Goal: Information Seeking & Learning: Learn about a topic

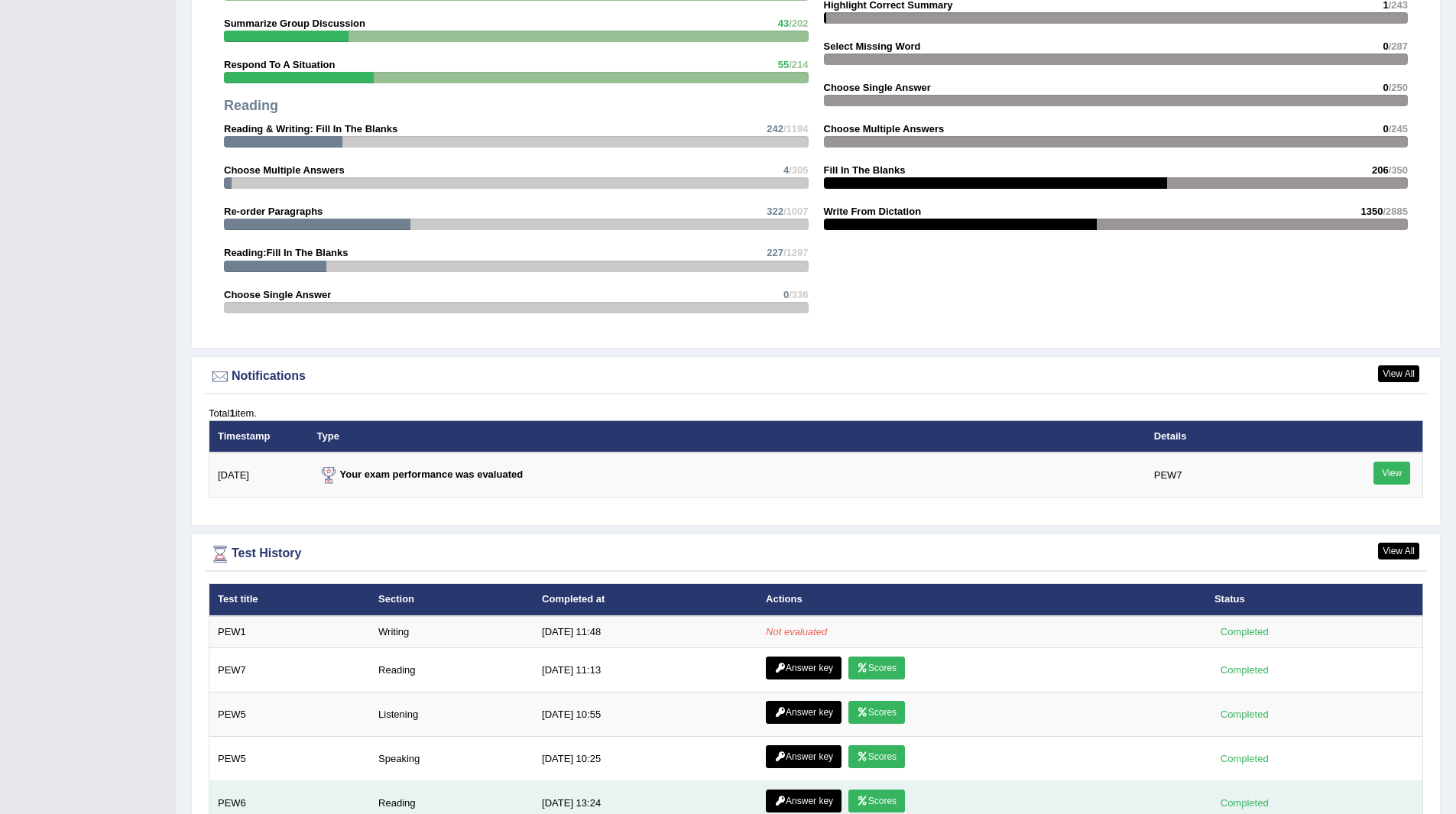
scroll to position [1682, 0]
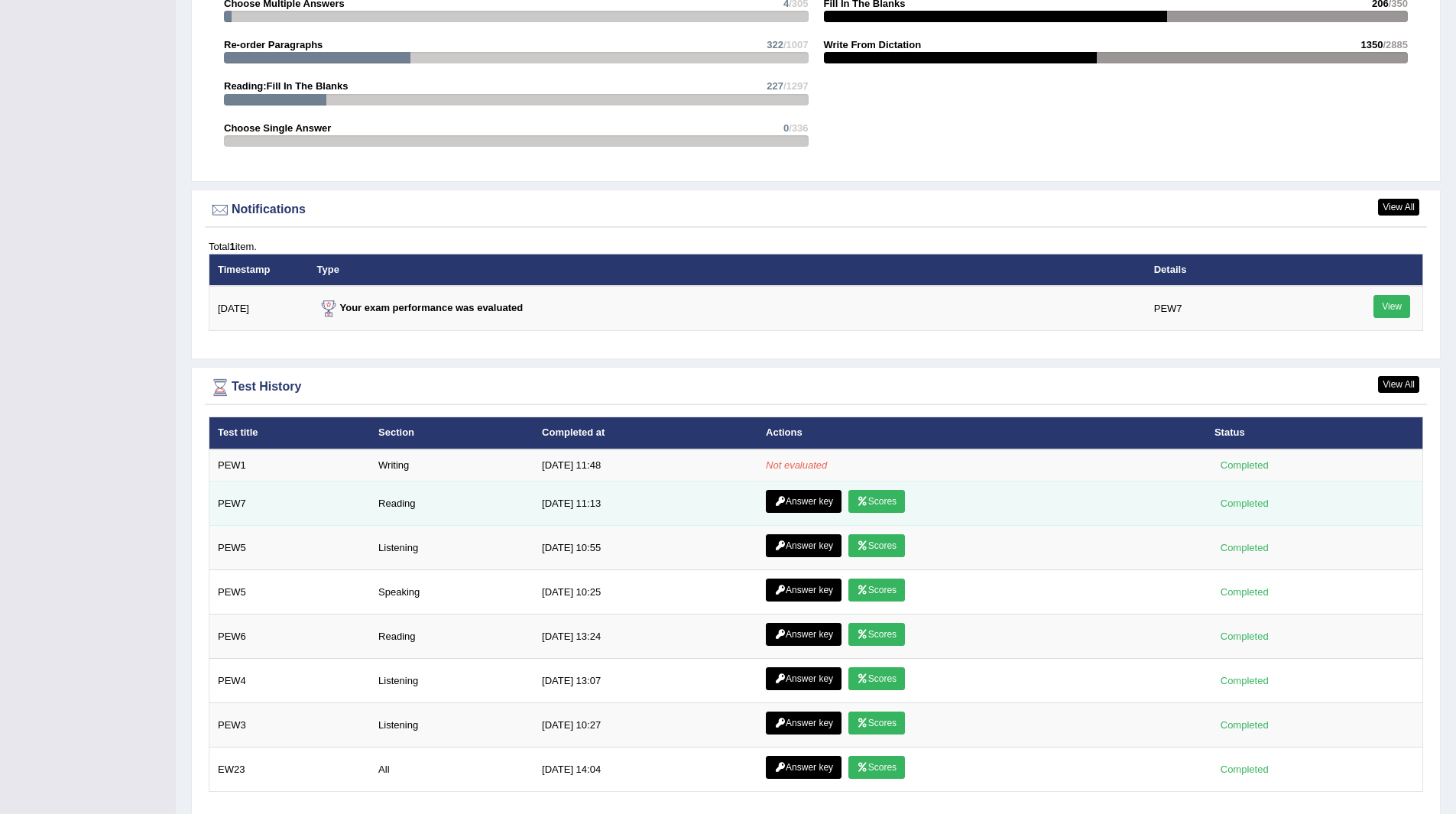
click at [880, 497] on link "Scores" at bounding box center [876, 501] width 57 height 23
click at [793, 497] on link "Answer key" at bounding box center [804, 501] width 76 height 23
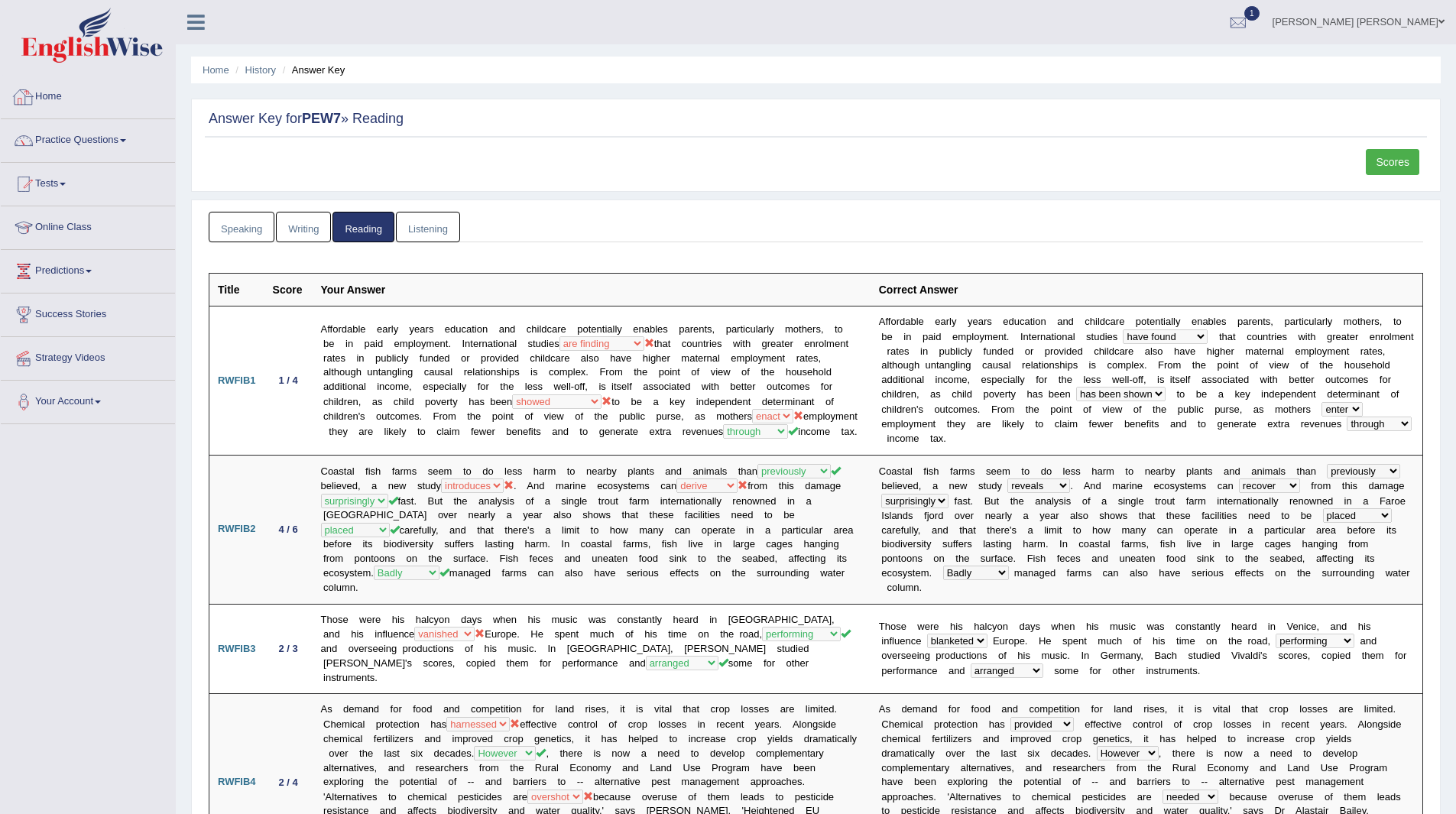
click at [52, 96] on link "Home" at bounding box center [88, 95] width 175 height 38
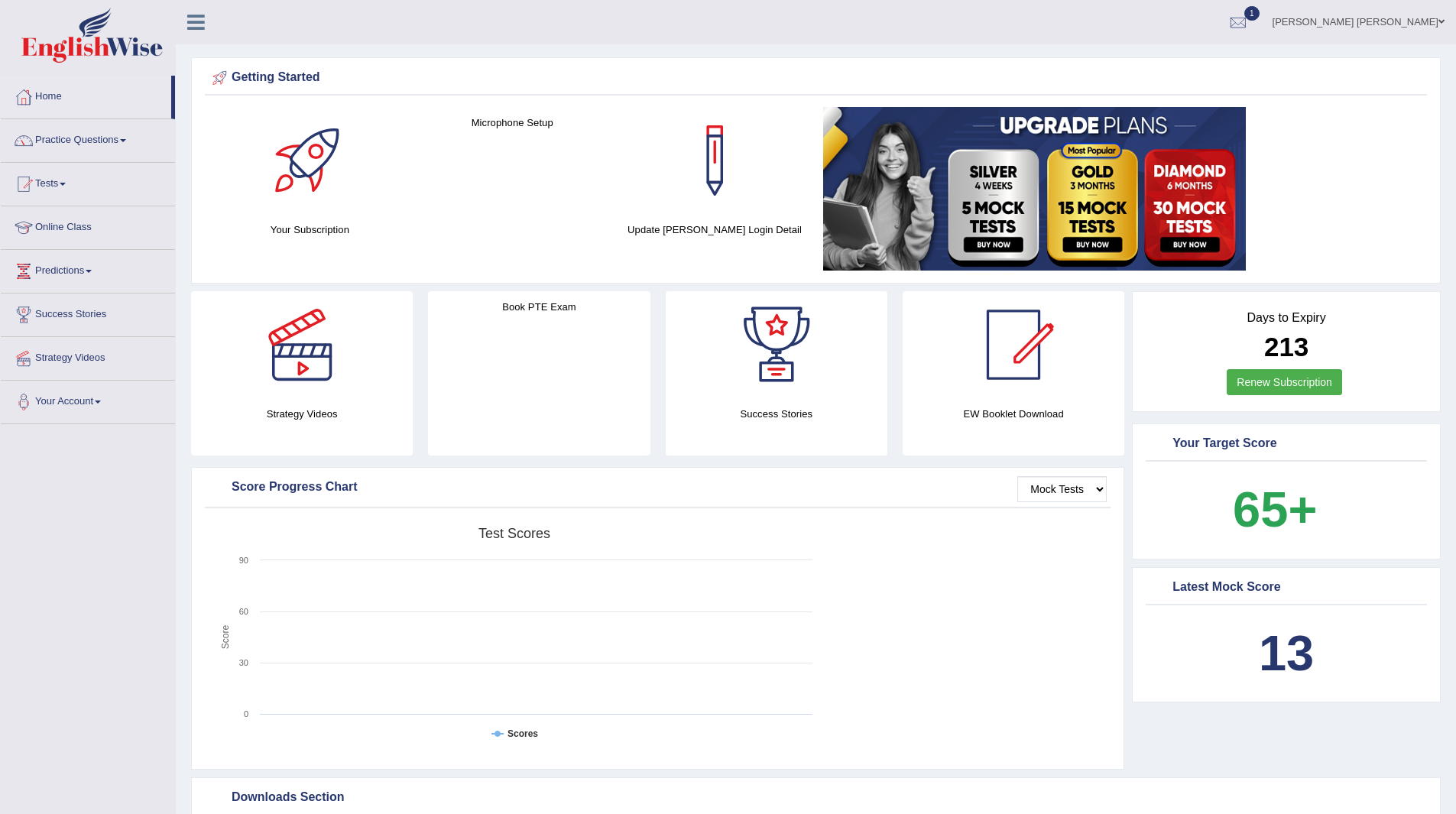
click at [1262, 7] on link "1" at bounding box center [1238, 20] width 46 height 40
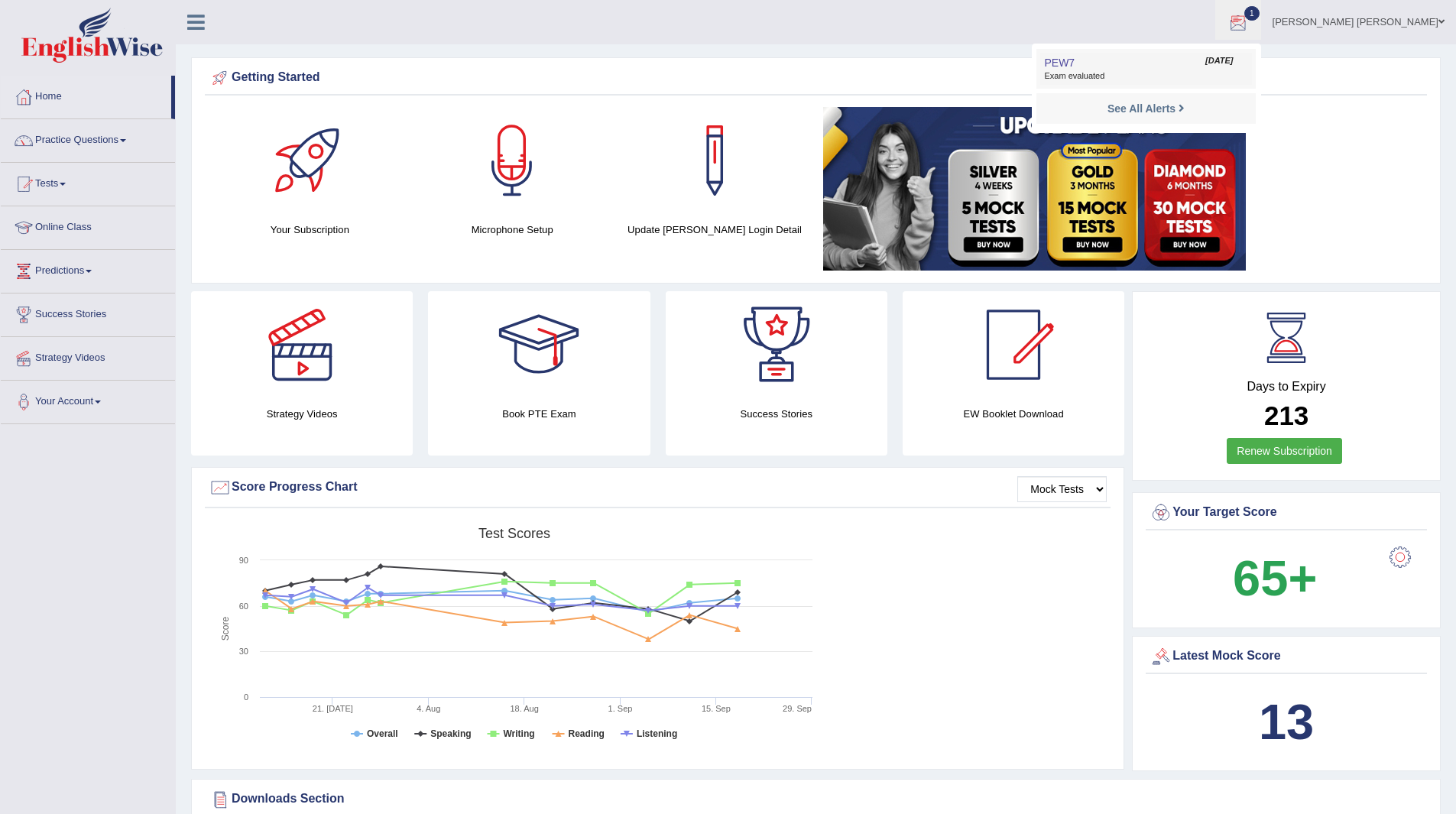
click at [1136, 77] on span "Exam evaluated" at bounding box center [1146, 77] width 203 height 13
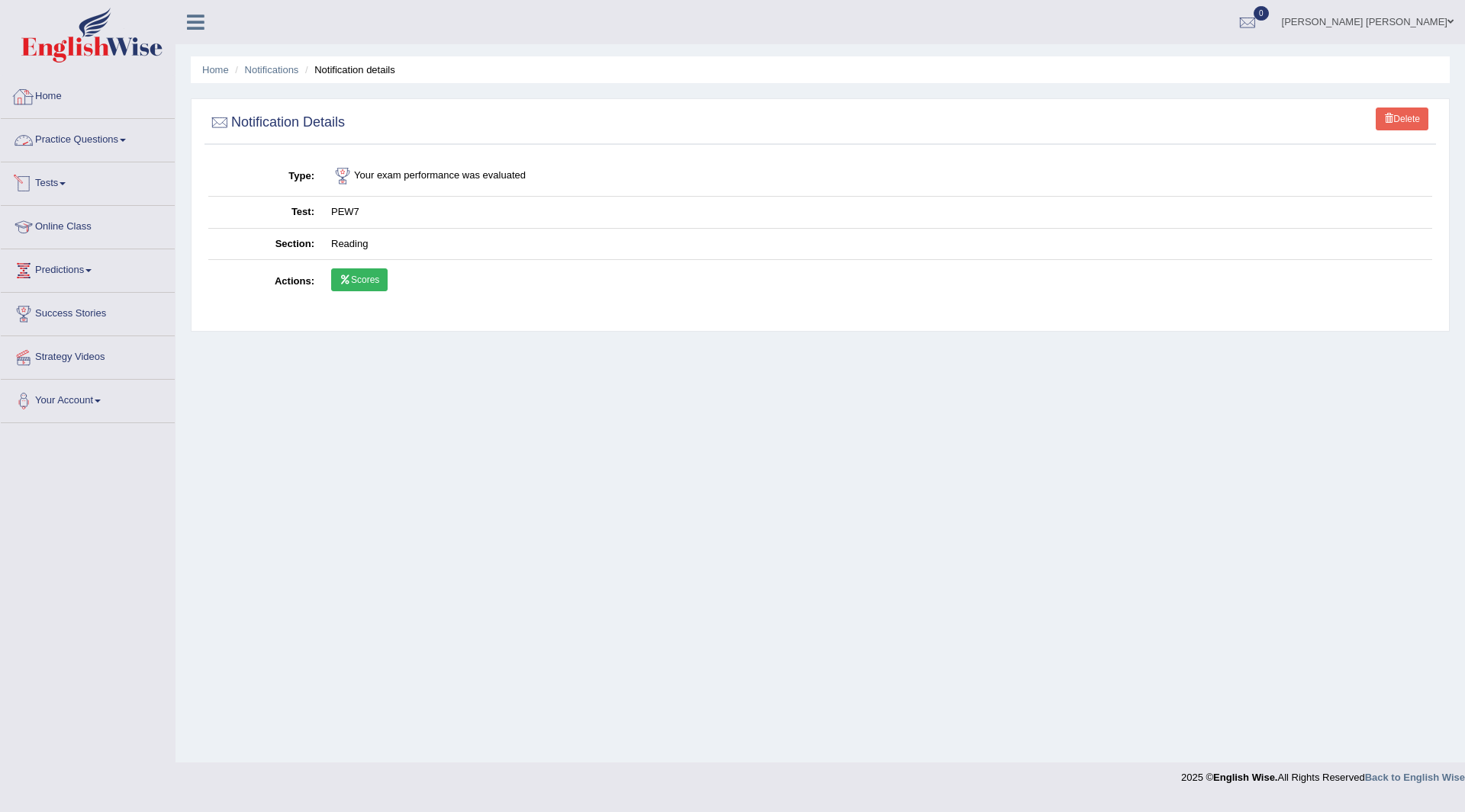
click at [50, 88] on link "Home" at bounding box center [88, 95] width 174 height 38
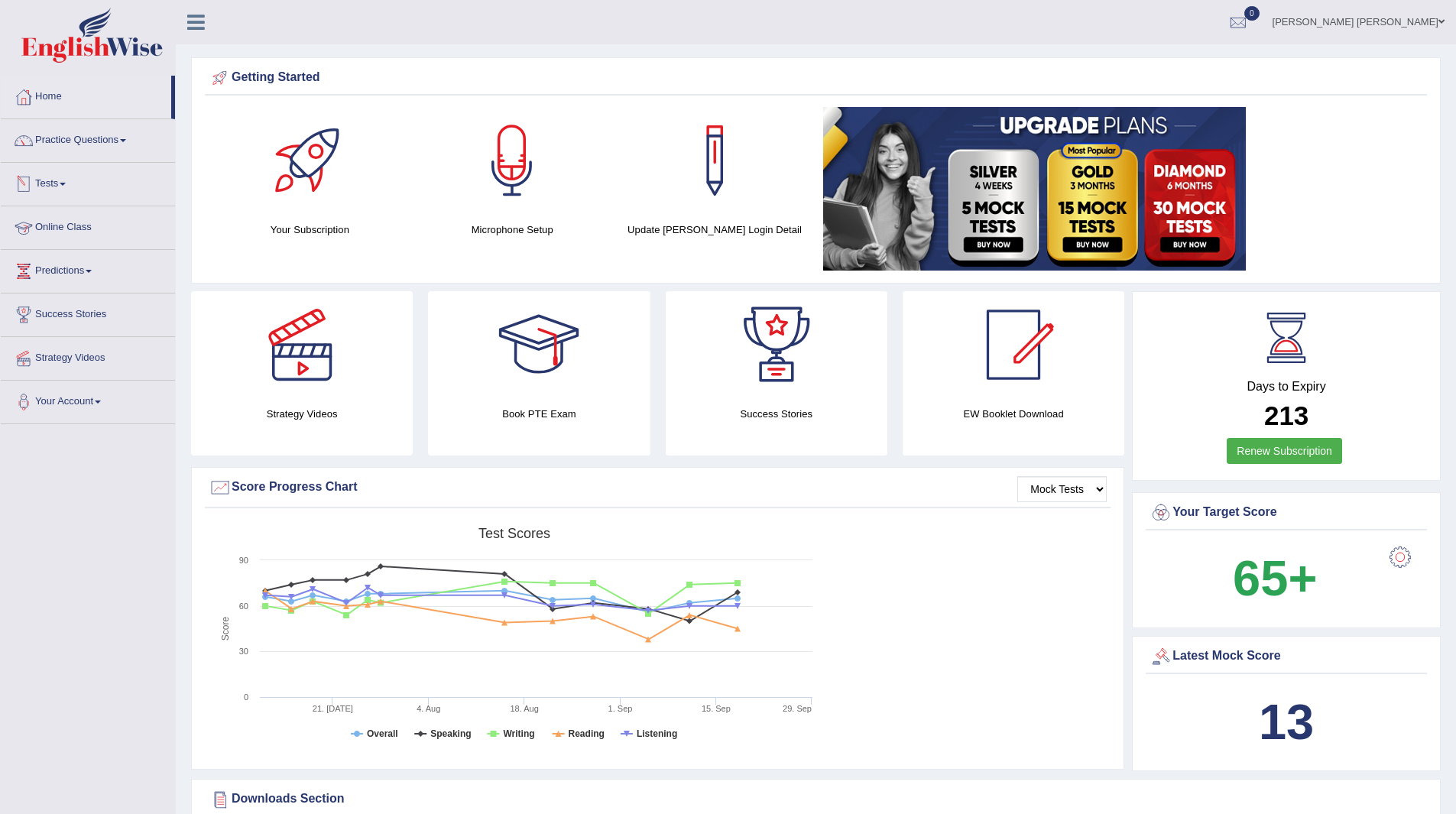
click at [87, 137] on link "Practice Questions" at bounding box center [88, 138] width 175 height 38
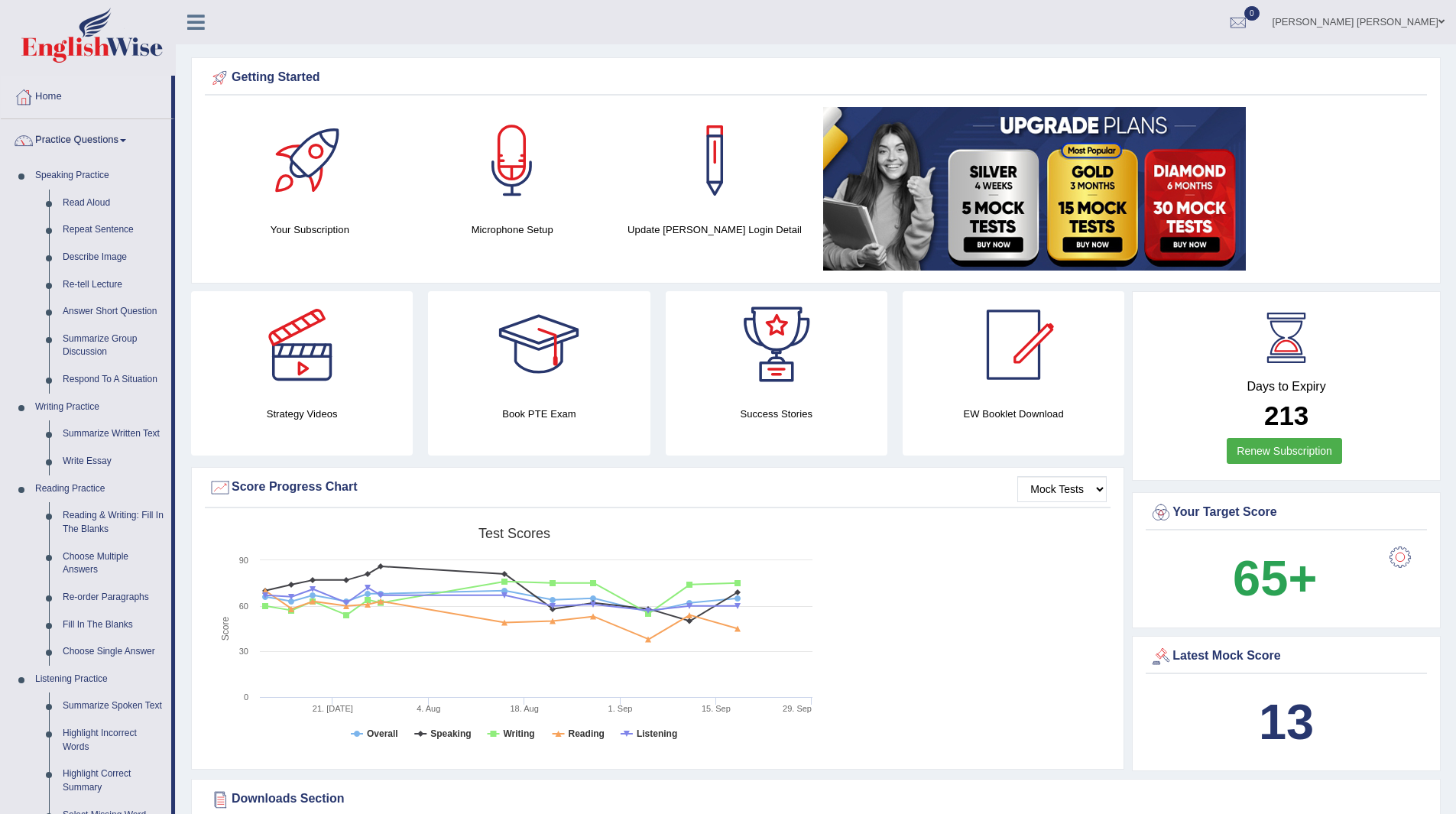
click at [87, 137] on link "Practice Questions" at bounding box center [86, 138] width 171 height 38
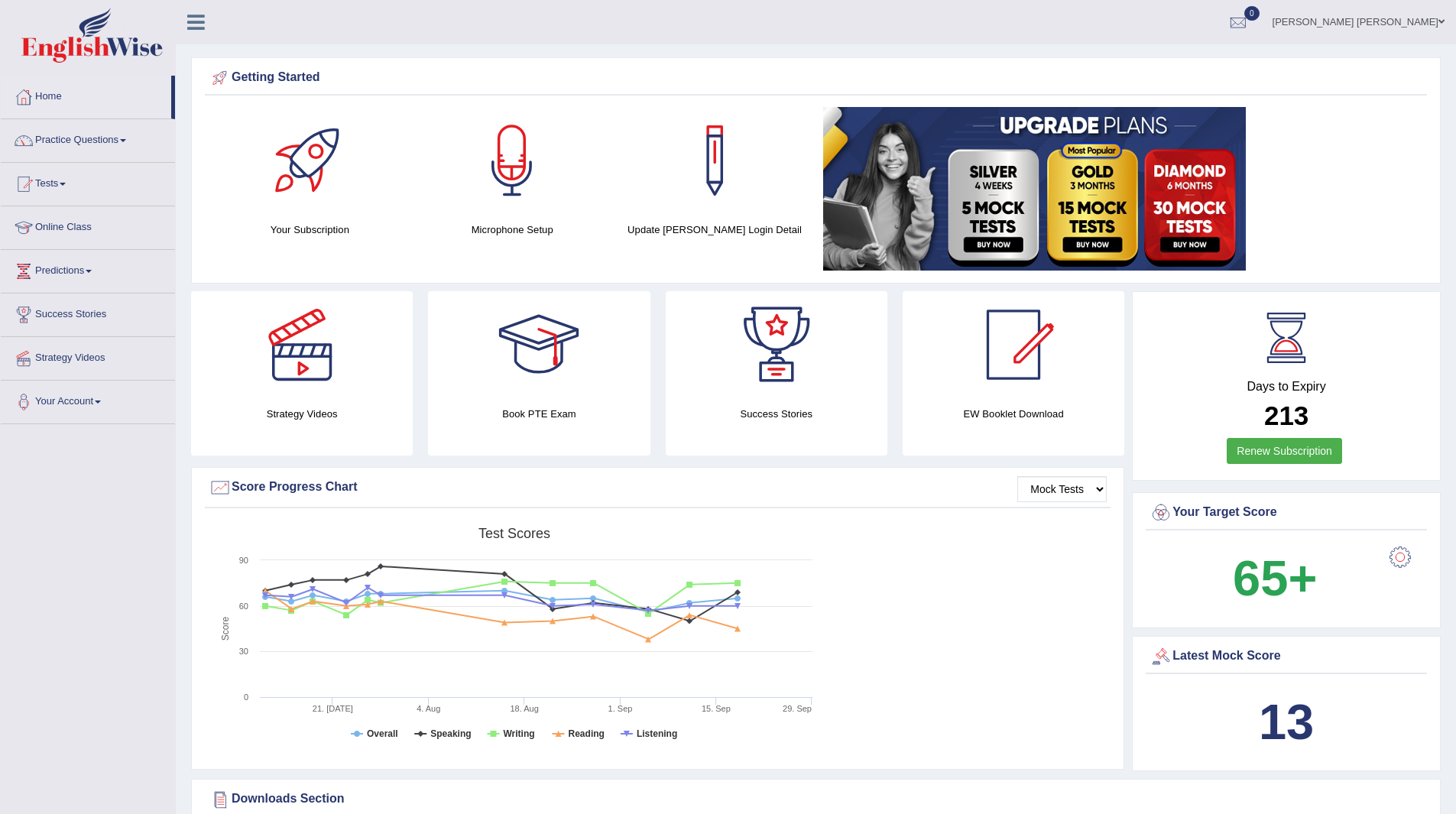
click at [87, 137] on link "Practice Questions" at bounding box center [88, 138] width 175 height 38
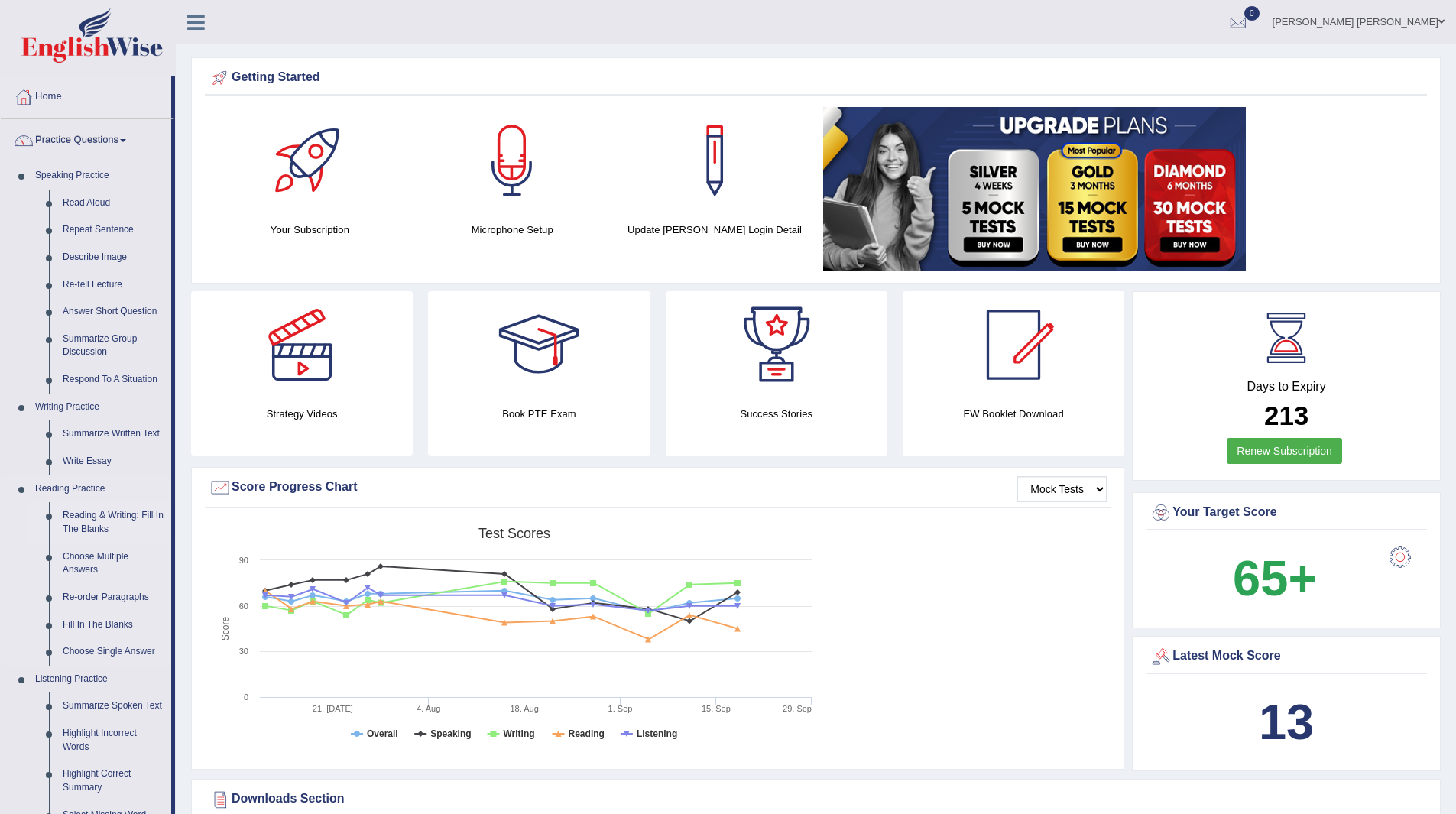
click at [101, 510] on link "Reading & Writing: Fill In The Blanks" at bounding box center [114, 522] width 116 height 41
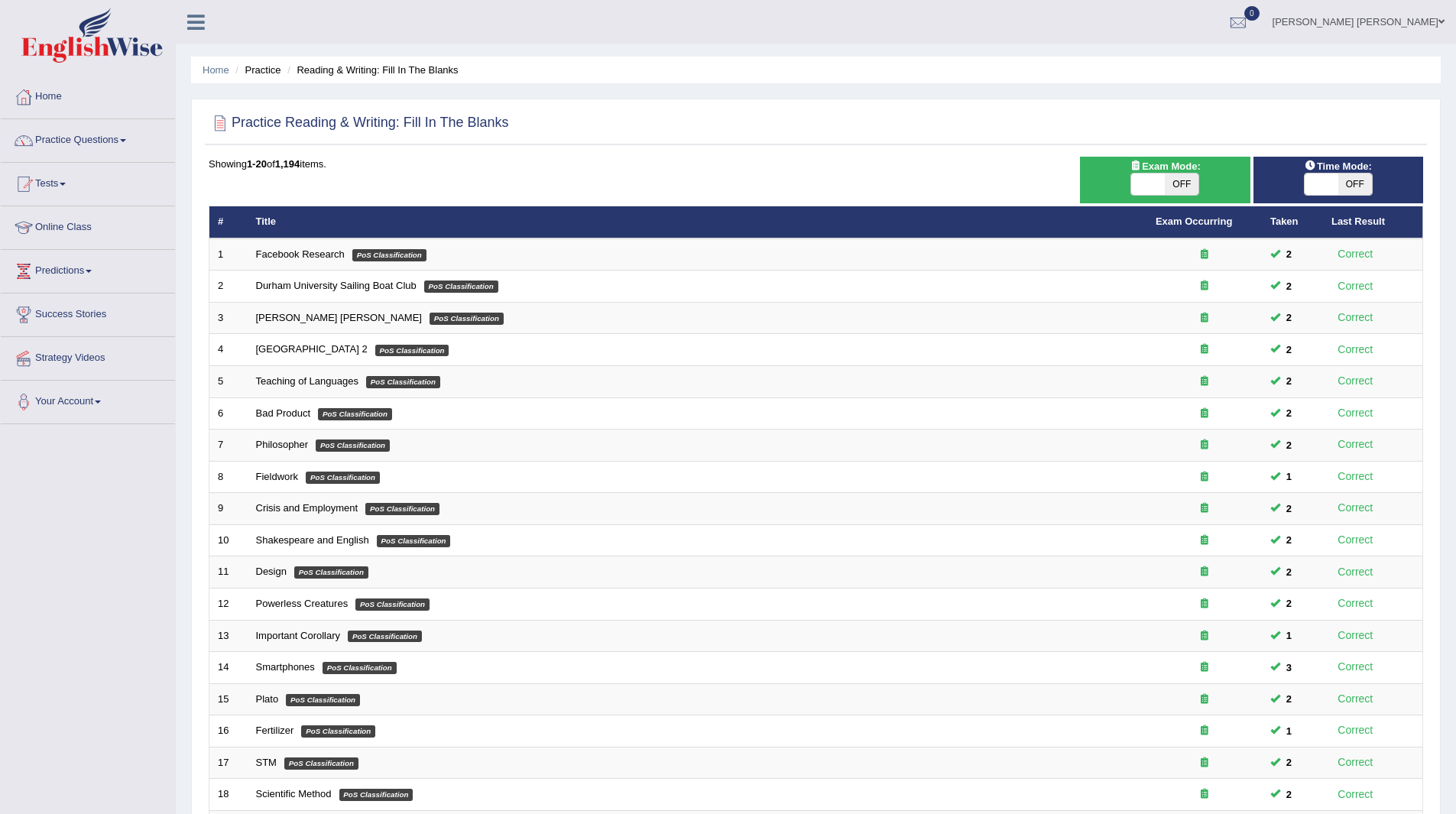
click at [1357, 181] on span "OFF" at bounding box center [1355, 185] width 33 height 22
checkbox input "true"
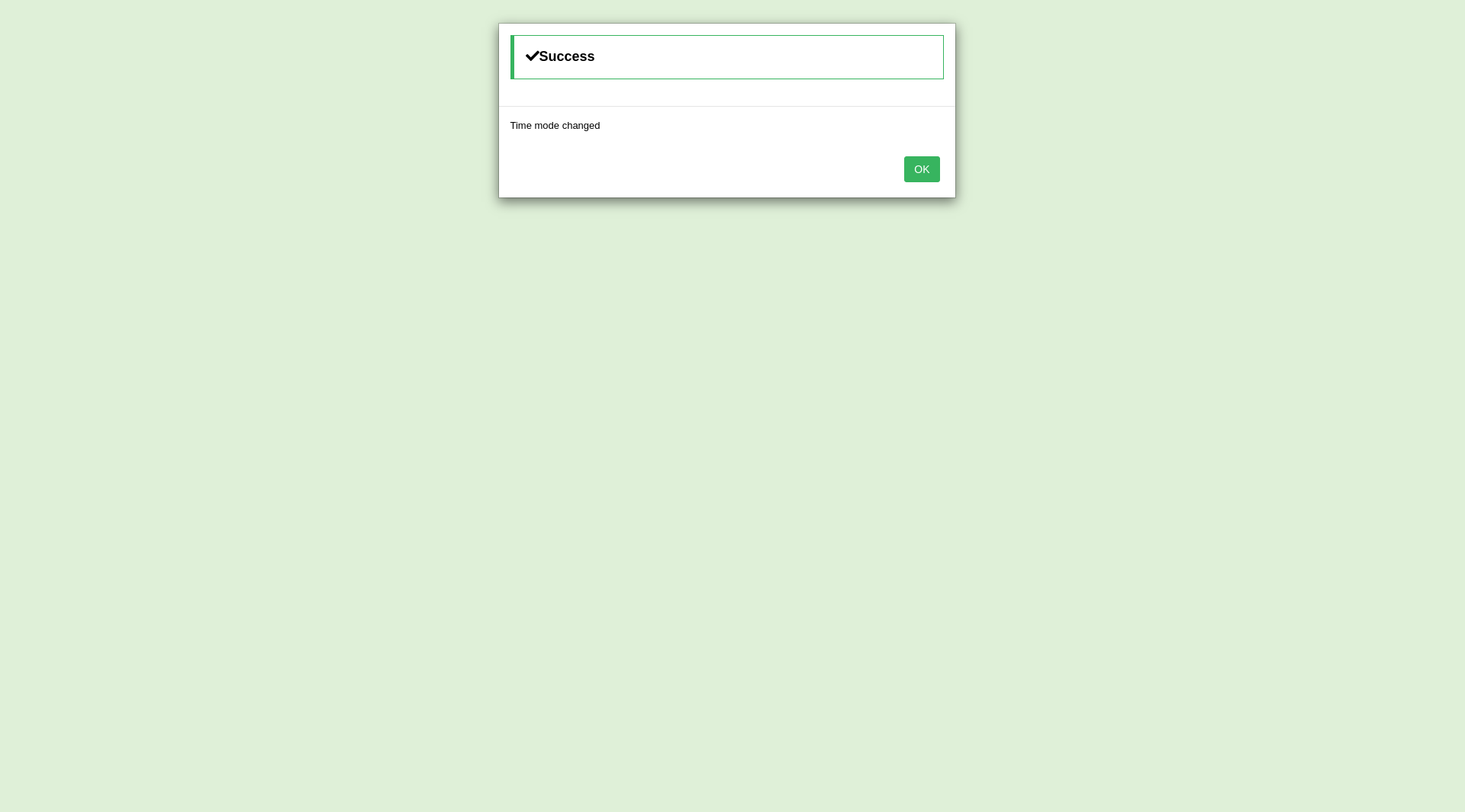
click at [917, 164] on button "OK" at bounding box center [922, 169] width 35 height 26
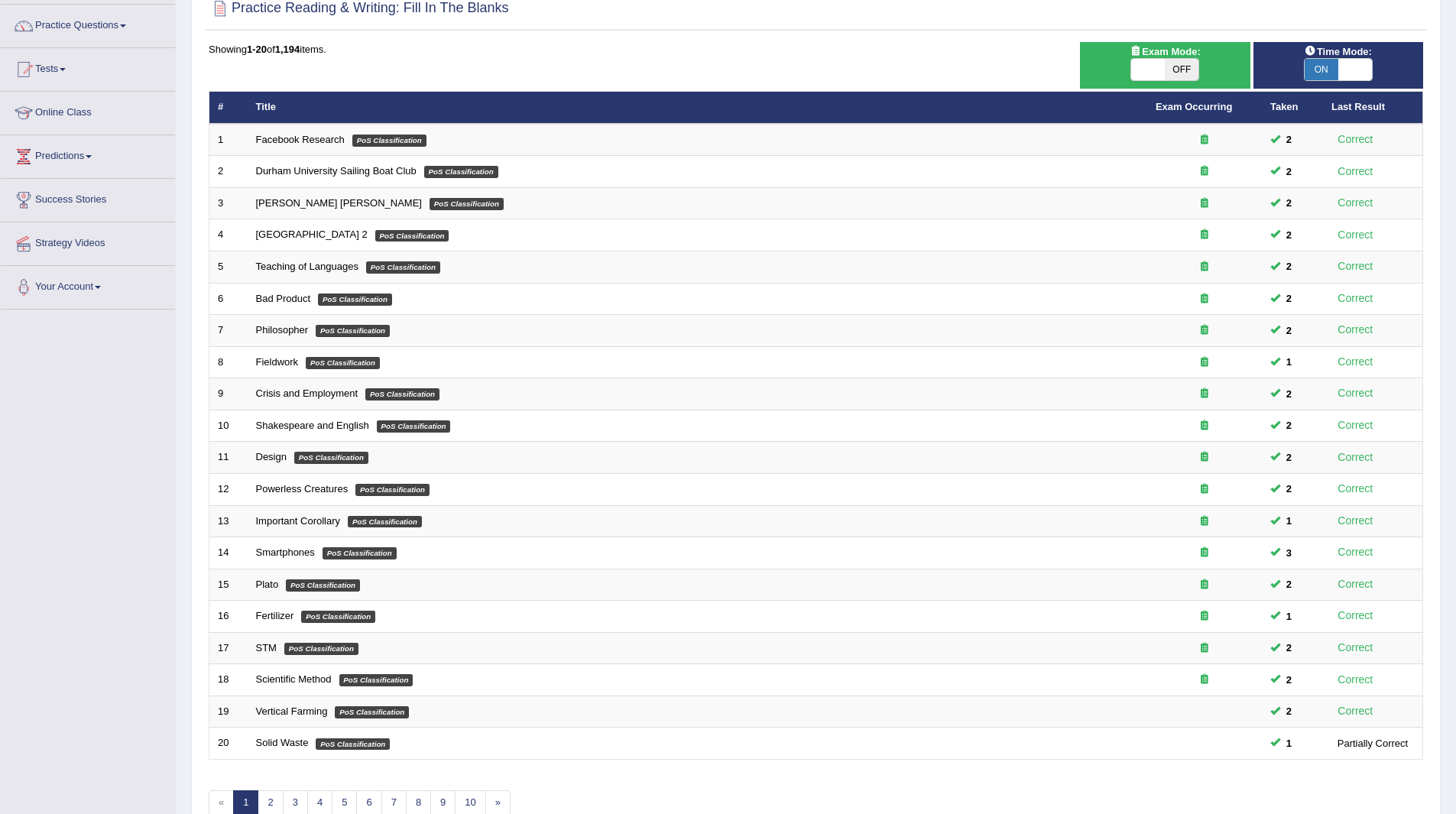
scroll to position [198, 0]
